Goal: Task Accomplishment & Management: Manage account settings

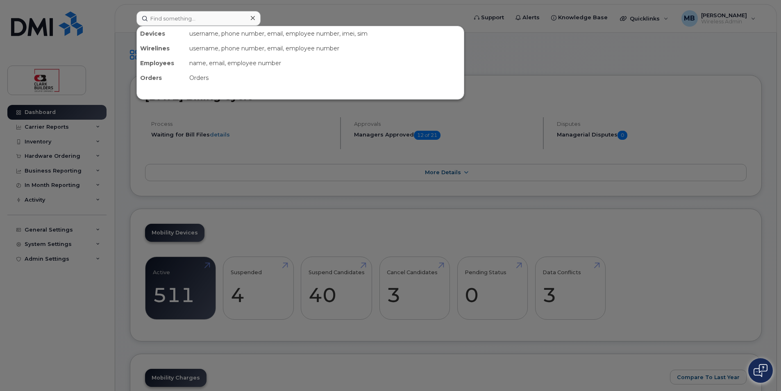
click at [197, 21] on input at bounding box center [199, 18] width 124 height 15
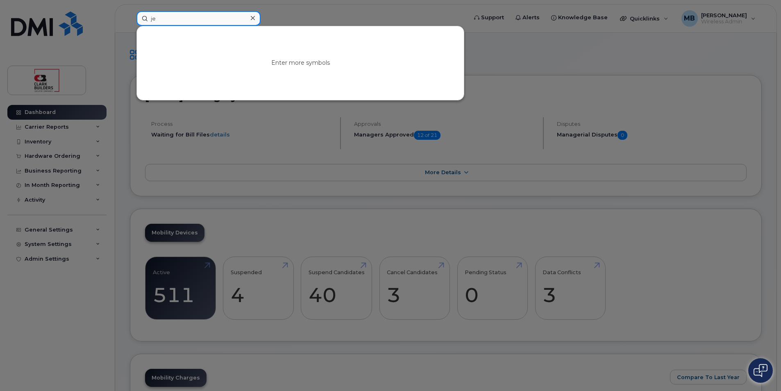
type input "j"
paste input "Jovanni"
type input "Jovanni"
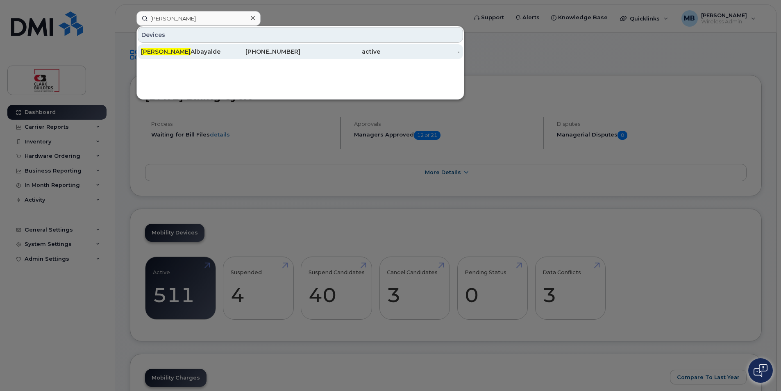
click at [221, 56] on div "Jovanni Albayalde" at bounding box center [261, 51] width 80 height 15
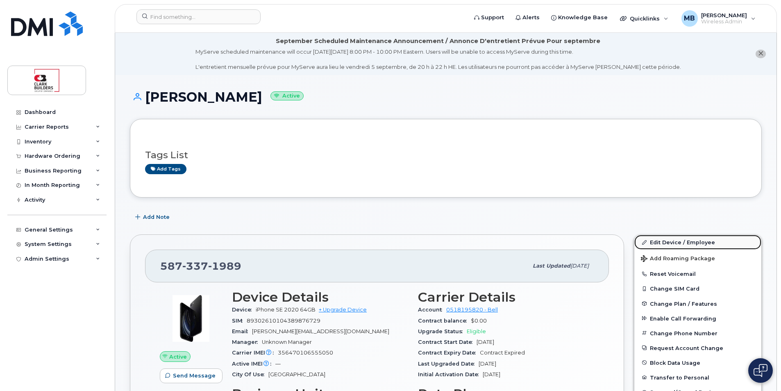
click at [658, 242] on link "Edit Device / Employee" at bounding box center [698, 242] width 127 height 15
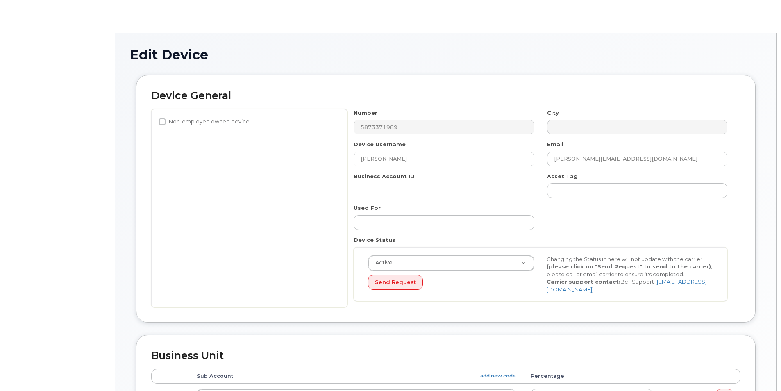
select select "283021"
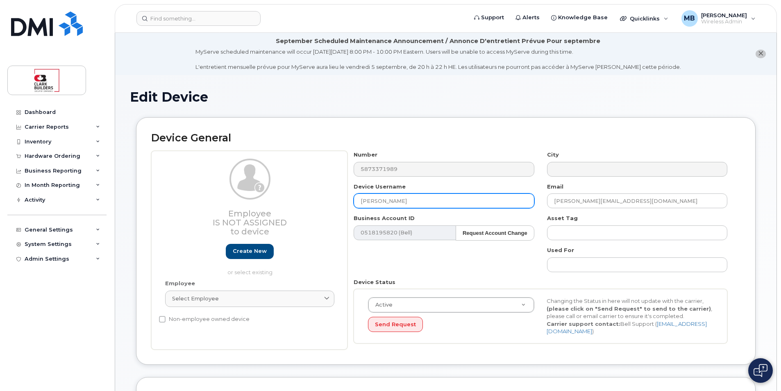
click at [437, 196] on input "[PERSON_NAME]" at bounding box center [444, 201] width 180 height 15
drag, startPoint x: 445, startPoint y: 200, endPoint x: 315, endPoint y: 183, distance: 130.6
click at [317, 183] on div "Employee Is not assigned to device Create new or select existing Employee Selec…" at bounding box center [446, 250] width 590 height 199
type input "IT Spare EDM Stock"
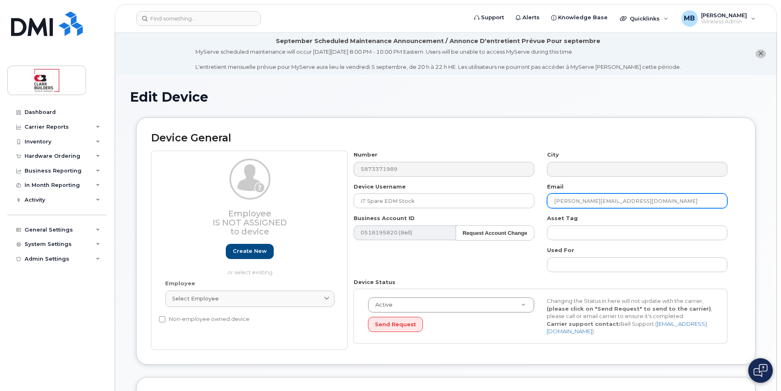
drag, startPoint x: 600, startPoint y: 199, endPoint x: 541, endPoint y: 199, distance: 58.6
click at [541, 199] on div "Email Jovanni.albayalde@clarkbuilders.com" at bounding box center [637, 196] width 193 height 26
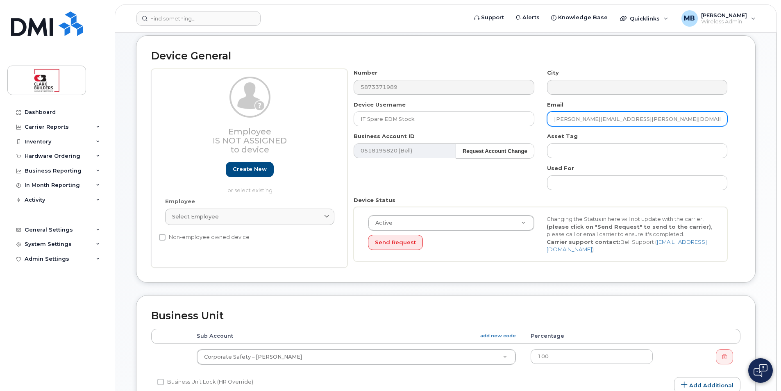
scroll to position [123, 0]
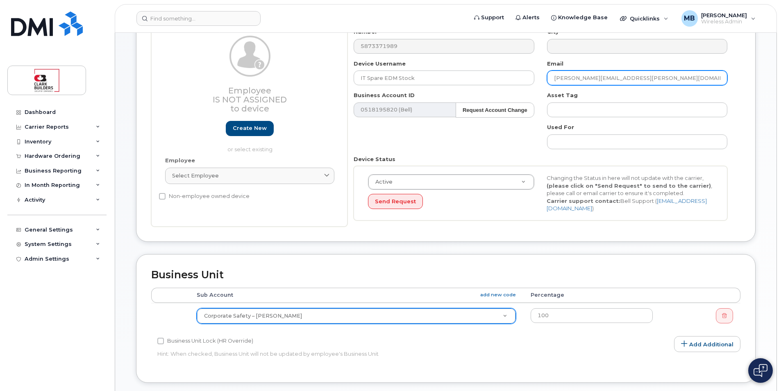
type input "[PERSON_NAME][EMAIL_ADDRESS][PERSON_NAME][DOMAIN_NAME]"
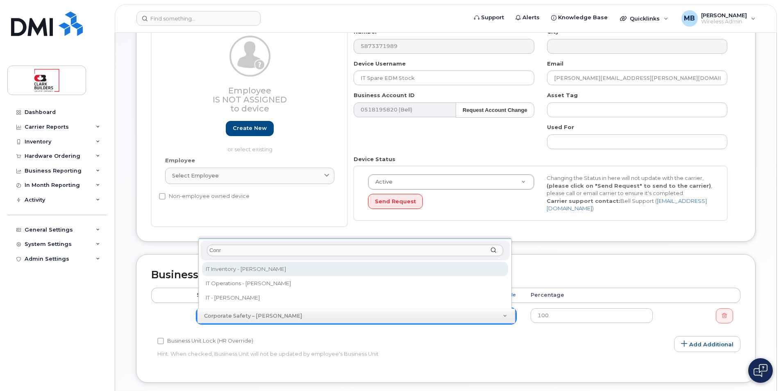
type input "Conr"
select select "24207"
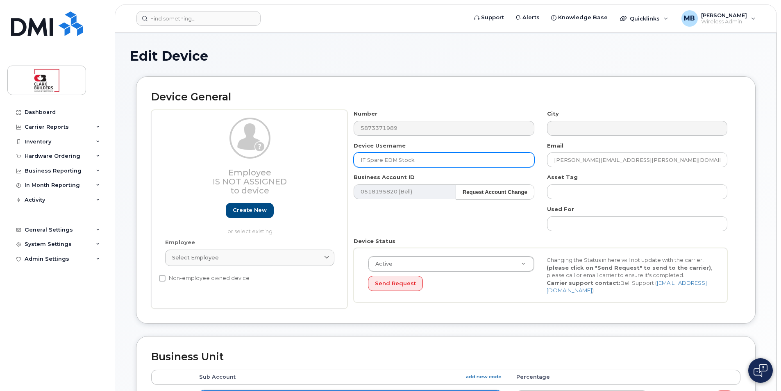
scroll to position [0, 0]
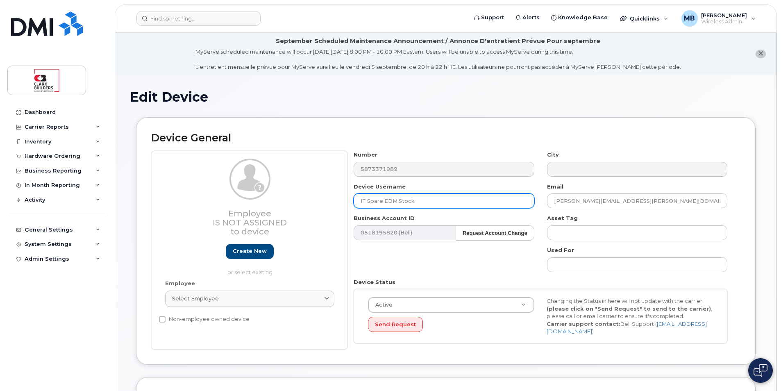
click at [428, 199] on input "IT Spare EDM Stock" at bounding box center [444, 201] width 180 height 15
drag, startPoint x: 428, startPoint y: 199, endPoint x: 338, endPoint y: 200, distance: 89.4
click at [338, 200] on div "Employee Is not assigned to device Create new or select existing Employee Selec…" at bounding box center [446, 250] width 590 height 199
type input "IT Spare EDM Stock"
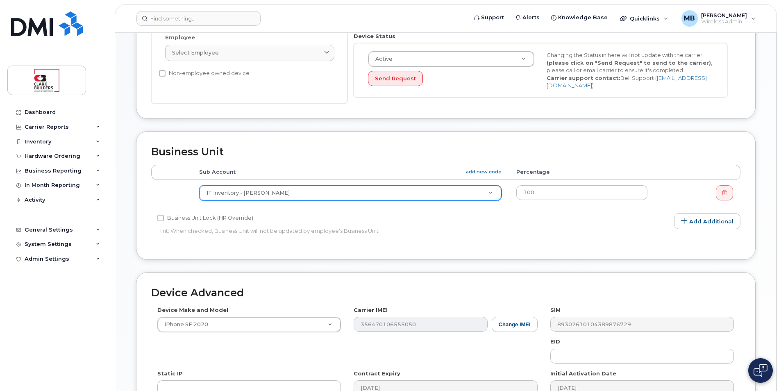
scroll to position [372, 0]
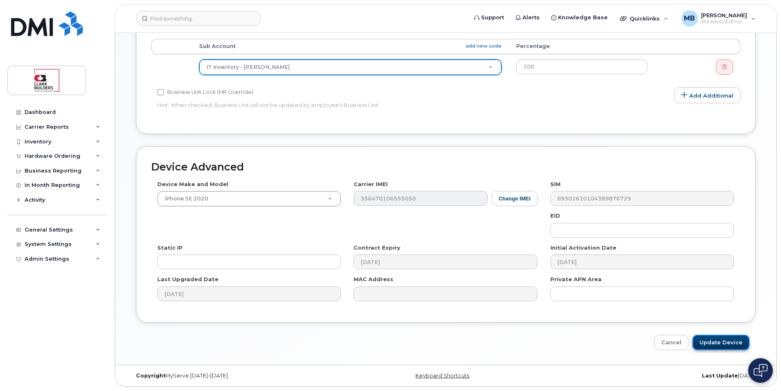
click at [721, 346] on input "Update Device" at bounding box center [721, 342] width 57 height 15
type input "Saving..."
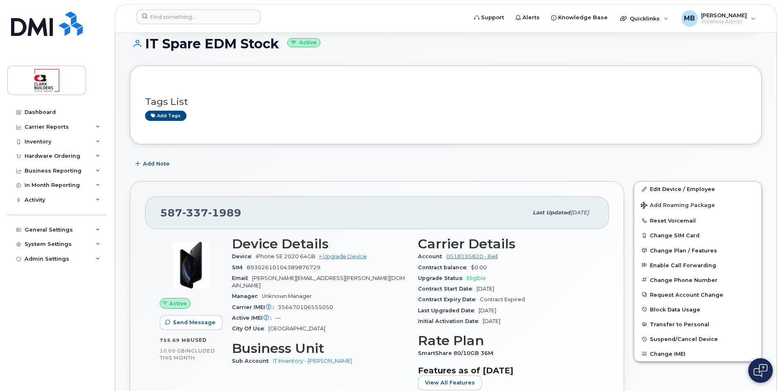
scroll to position [205, 0]
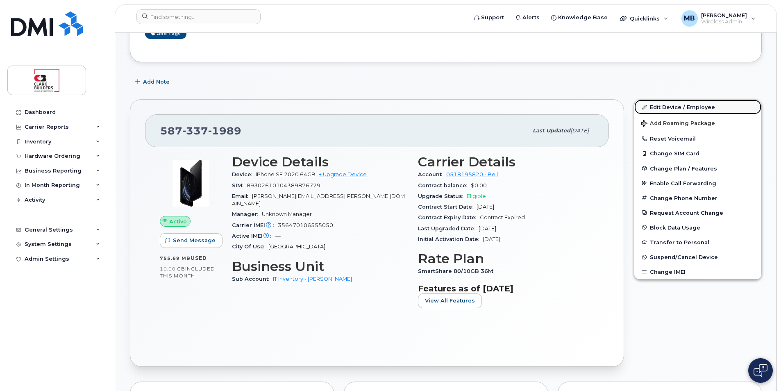
click at [681, 108] on link "Edit Device / Employee" at bounding box center [698, 107] width 127 height 15
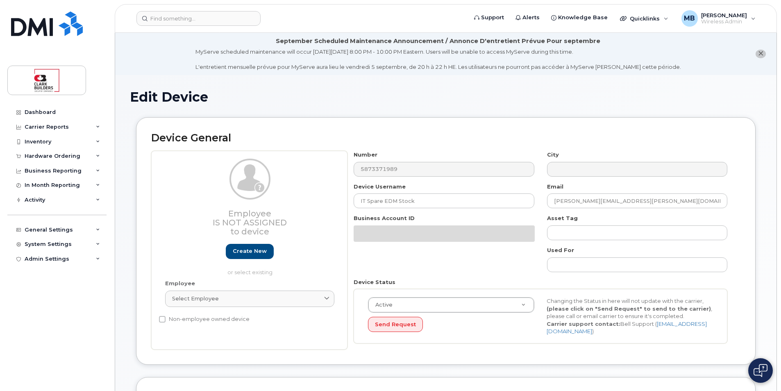
select select "24207"
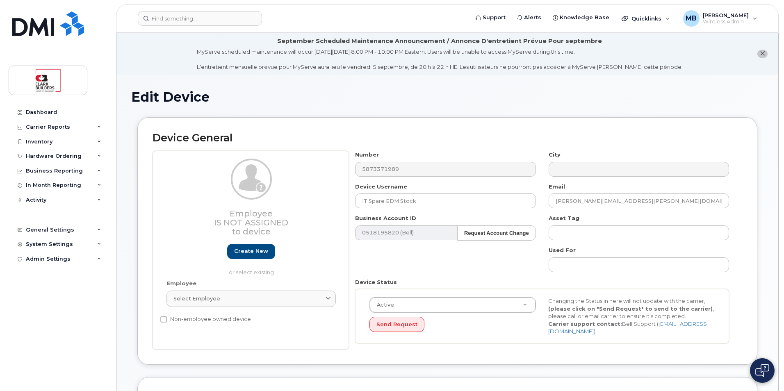
scroll to position [41, 0]
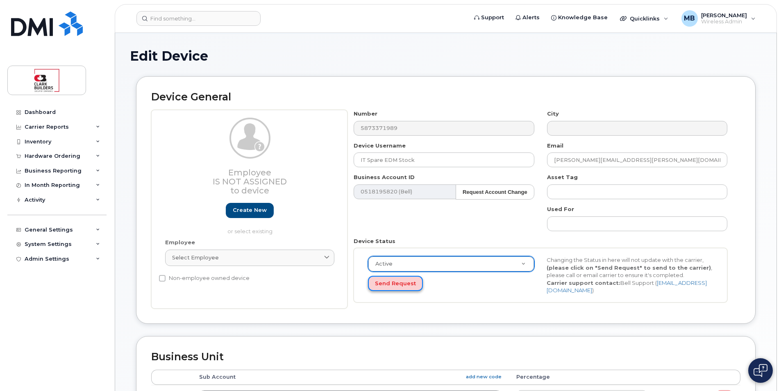
click at [392, 287] on button "Send Request" at bounding box center [395, 283] width 55 height 15
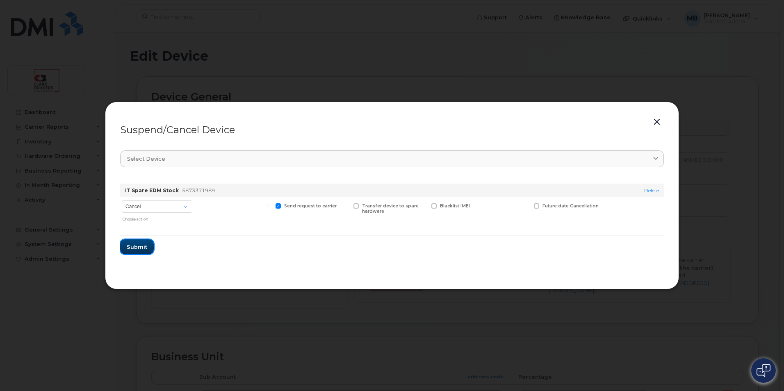
click at [136, 248] on span "Submit" at bounding box center [137, 247] width 21 height 8
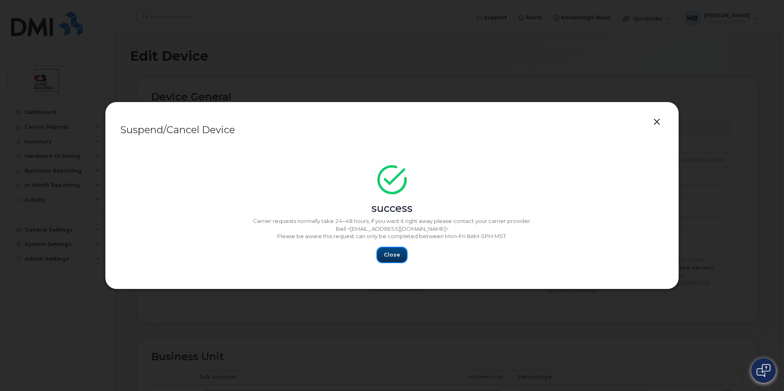
click at [391, 258] on span "Close" at bounding box center [392, 255] width 16 height 8
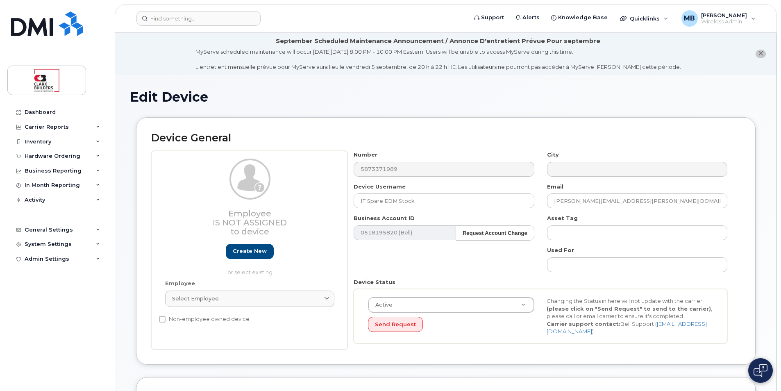
select select "24207"
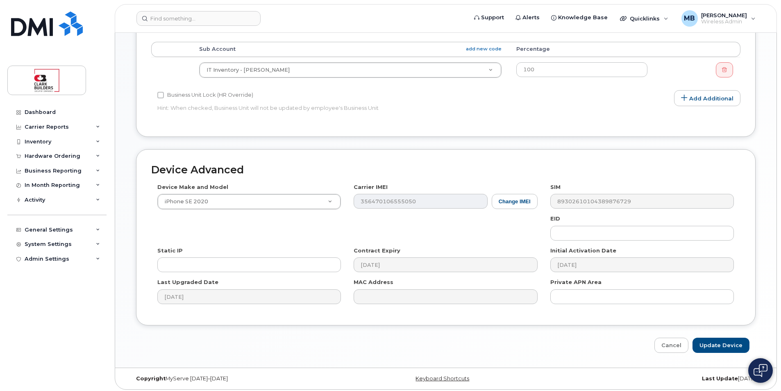
scroll to position [372, 0]
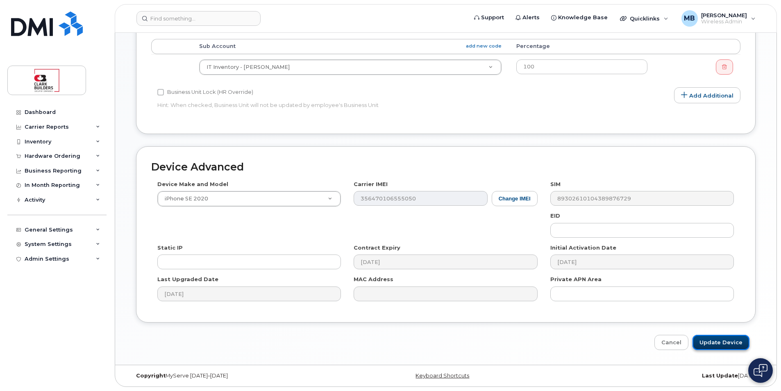
click at [724, 345] on input "Update Device" at bounding box center [721, 342] width 57 height 15
type input "Saving..."
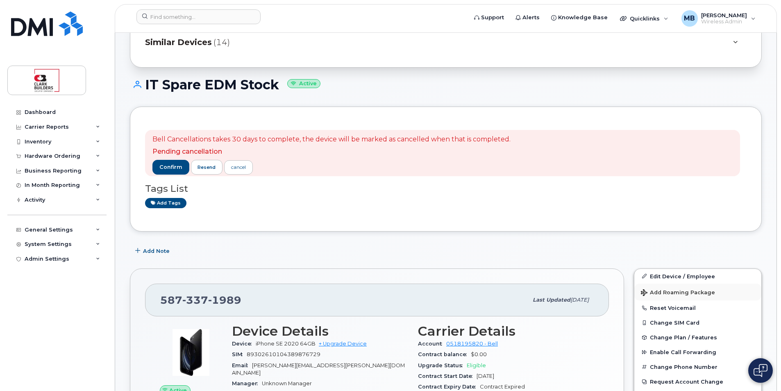
scroll to position [123, 0]
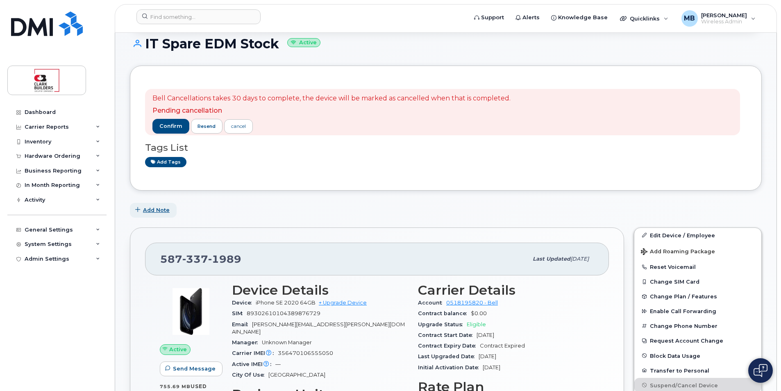
click at [154, 210] on span "Add Note" at bounding box center [156, 210] width 27 height 8
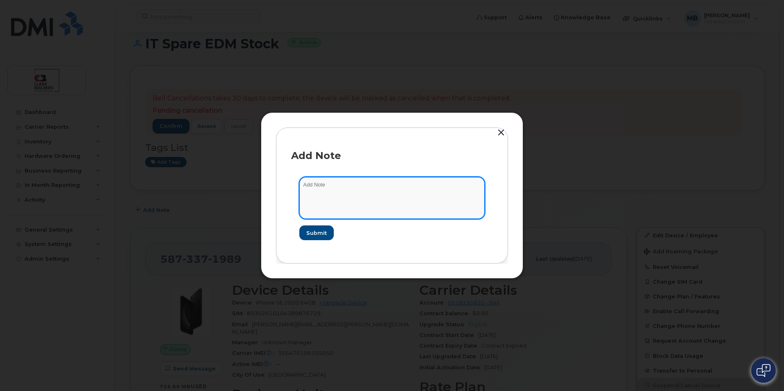
click at [350, 192] on textarea at bounding box center [391, 198] width 185 height 42
type textarea "Sent Cancelation [DATE]"
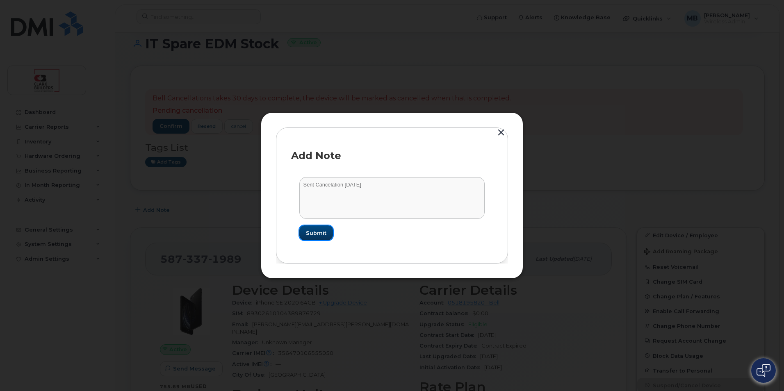
click at [317, 232] on span "Submit" at bounding box center [316, 233] width 21 height 8
